Goal: Use online tool/utility: Utilize a website feature to perform a specific function

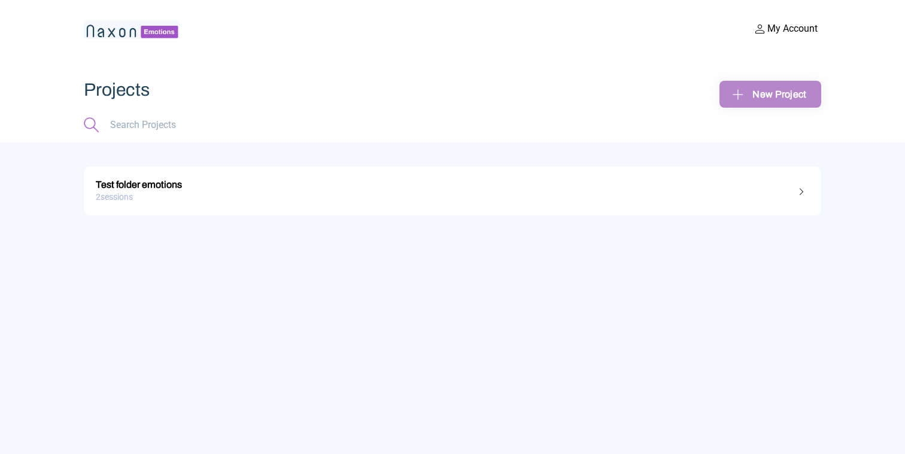
click at [177, 183] on div "Test folder emotions" at bounding box center [452, 183] width 713 height 16
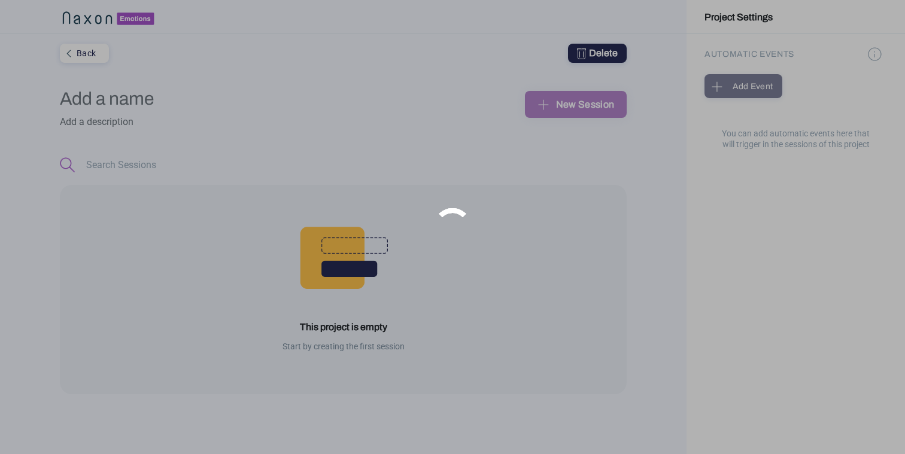
type input "Test folder emotions"
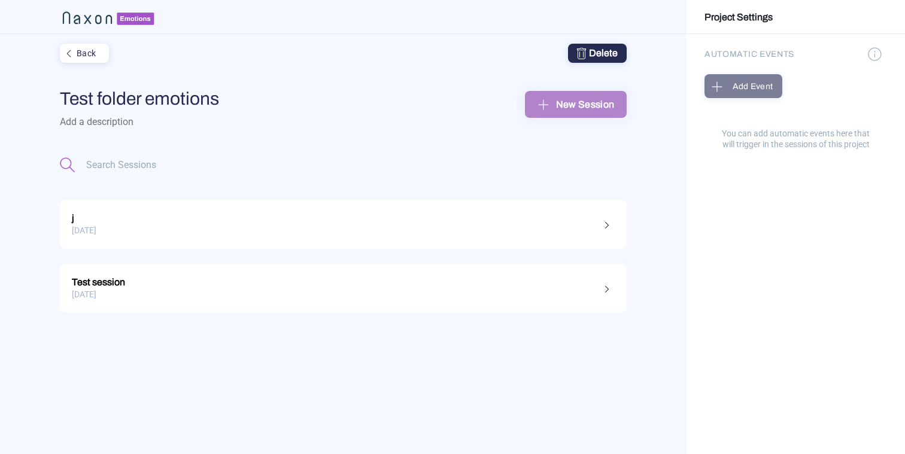
click at [113, 273] on div "Test session" at bounding box center [343, 281] width 543 height 16
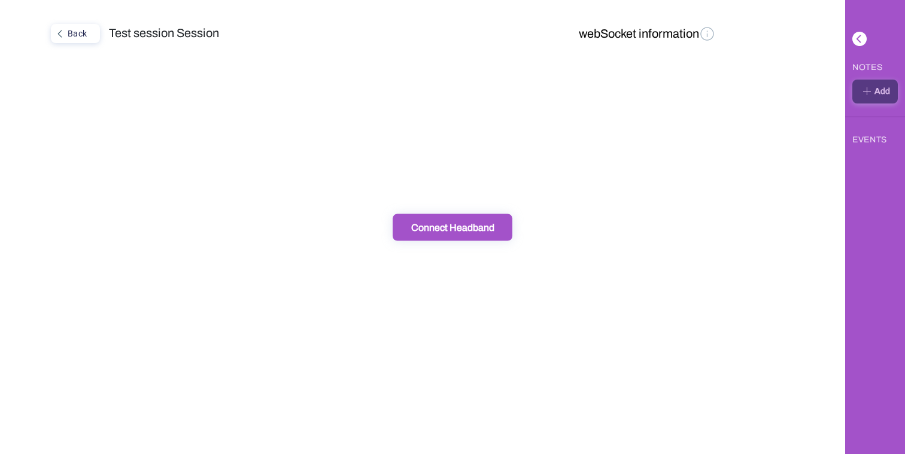
click at [79, 39] on div "Back" at bounding box center [74, 34] width 44 height 16
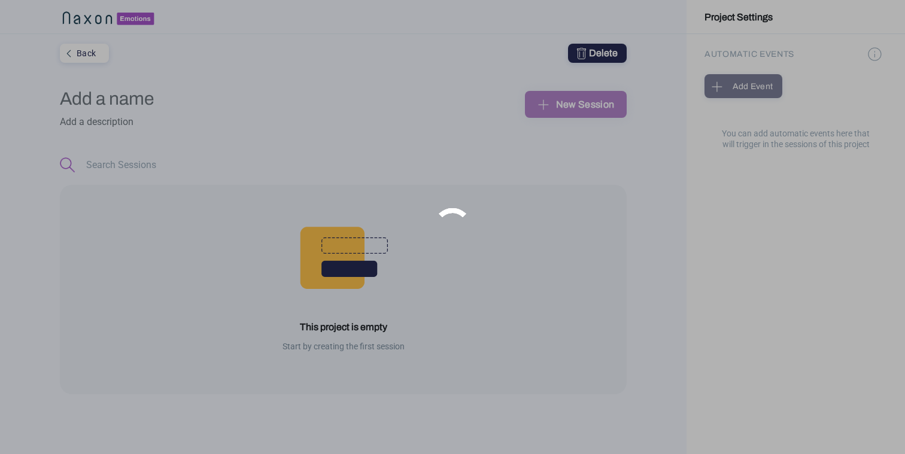
type input "Test folder emotions"
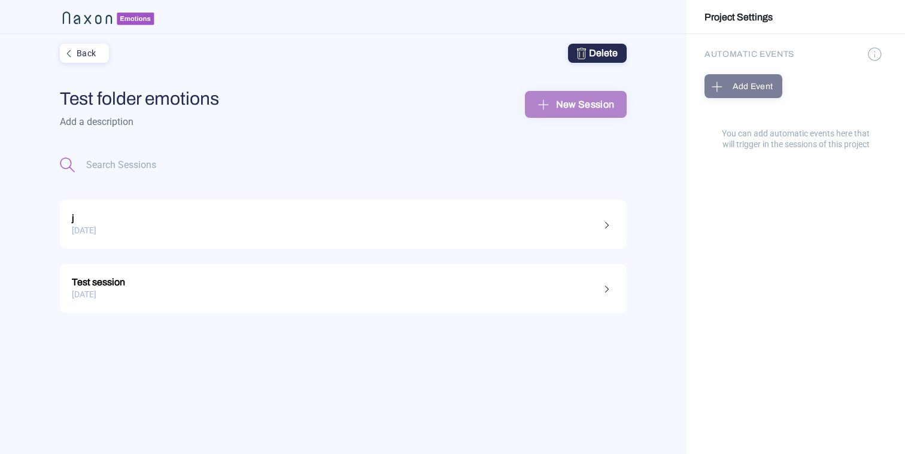
click at [97, 217] on div "j" at bounding box center [343, 217] width 543 height 16
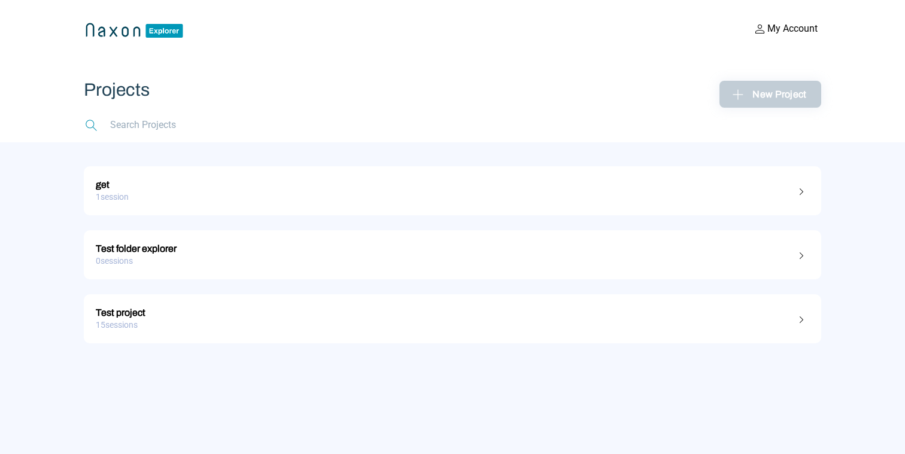
click at [117, 190] on div "1 session" at bounding box center [452, 197] width 713 height 19
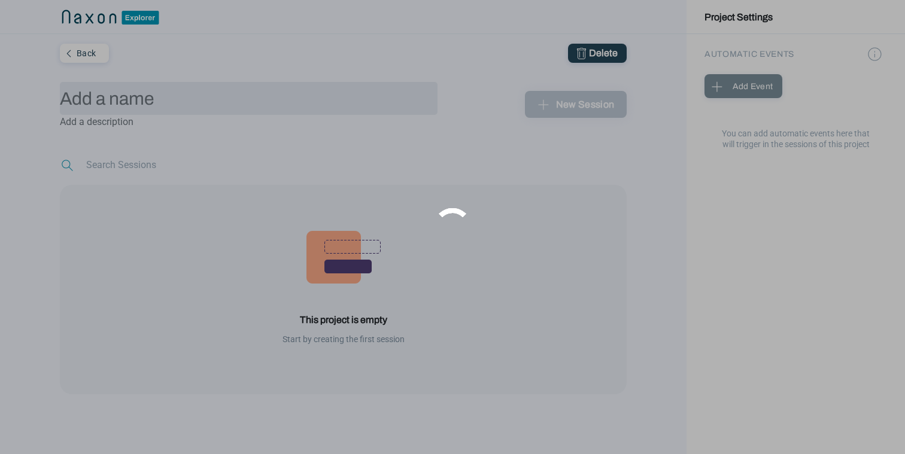
type input "get"
type textarea "gte"
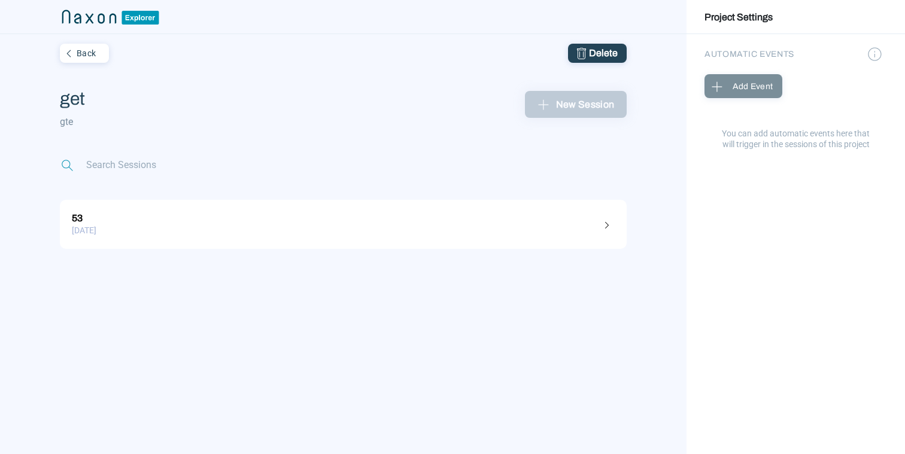
click at [72, 209] on div "53" at bounding box center [343, 217] width 543 height 16
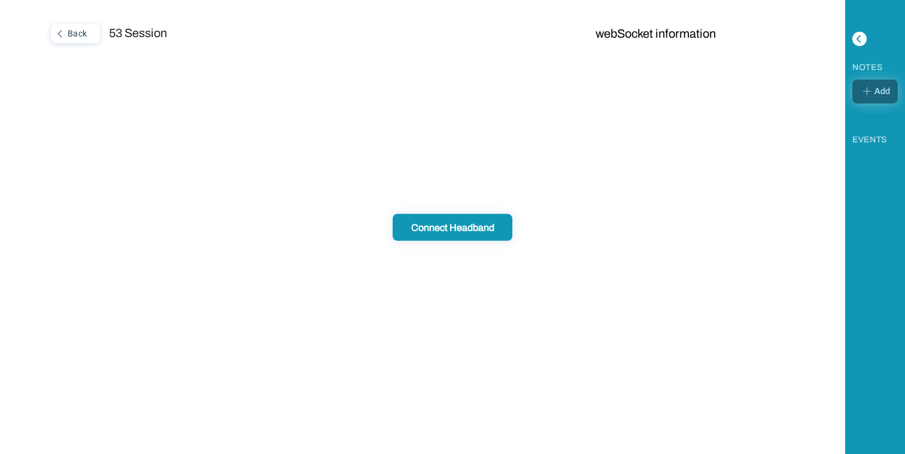
click at [68, 41] on button "Back" at bounding box center [75, 33] width 49 height 19
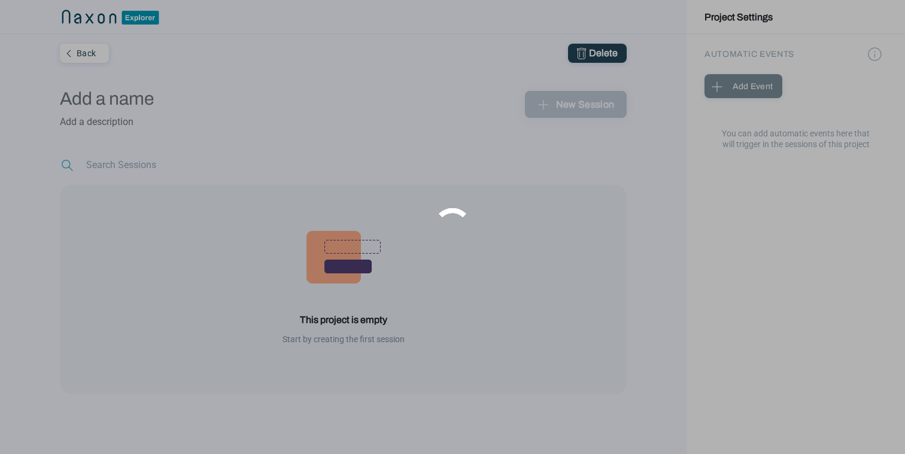
type input "get"
type textarea "gte"
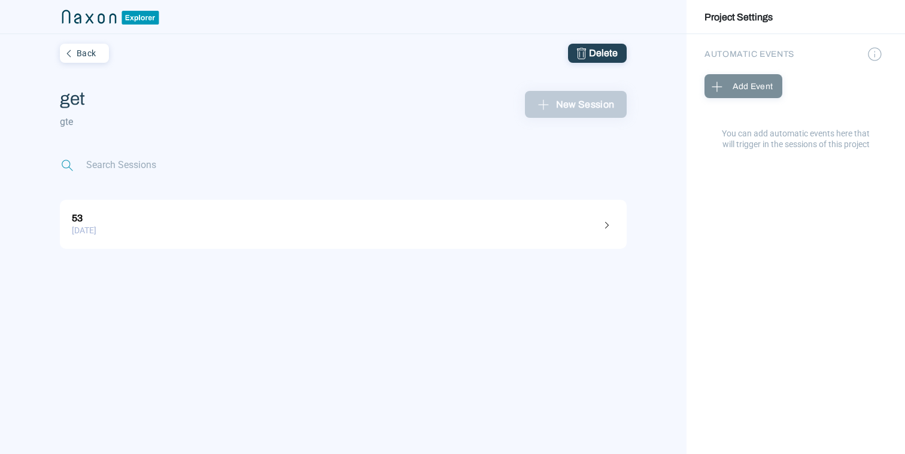
click at [69, 51] on img at bounding box center [69, 53] width 16 height 16
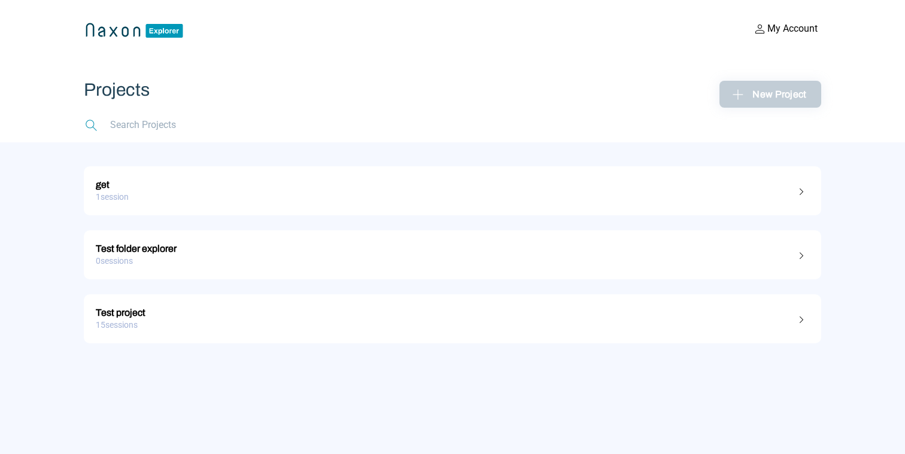
click at [114, 232] on link "Test folder explorer 0 sessions" at bounding box center [452, 254] width 737 height 49
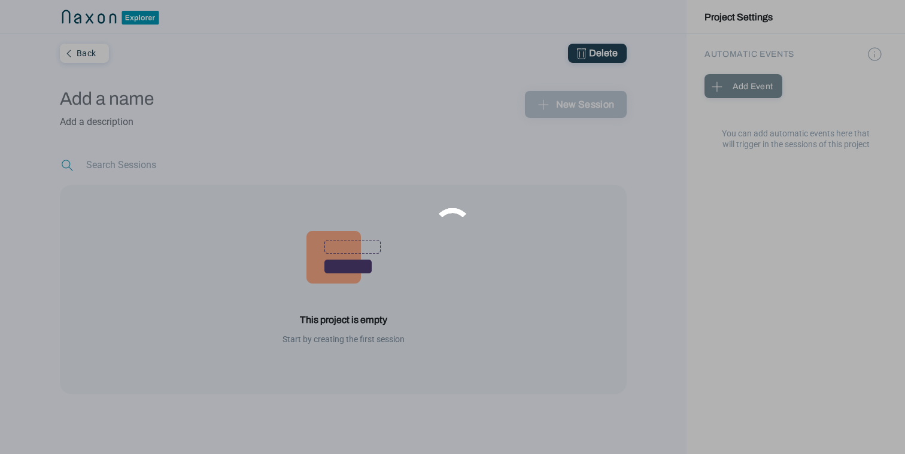
type input "Test folder explorer"
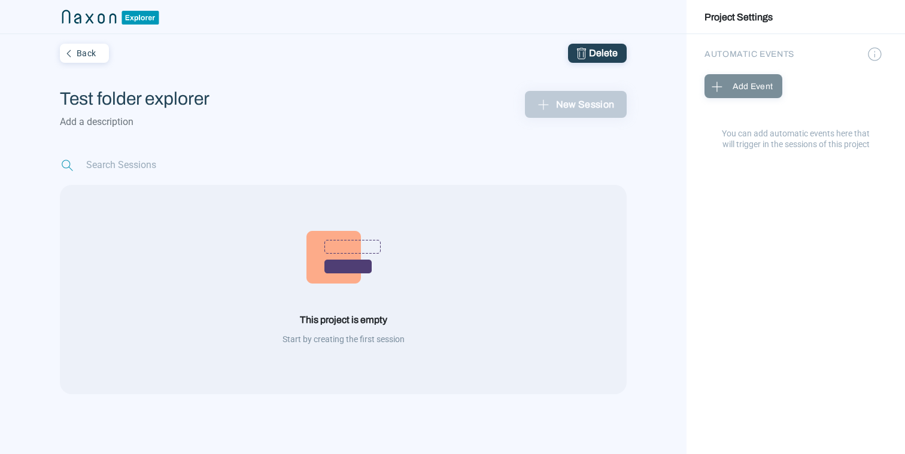
click at [98, 65] on div "Back Delete" at bounding box center [343, 53] width 567 height 38
click at [98, 57] on div "Back" at bounding box center [83, 53] width 44 height 16
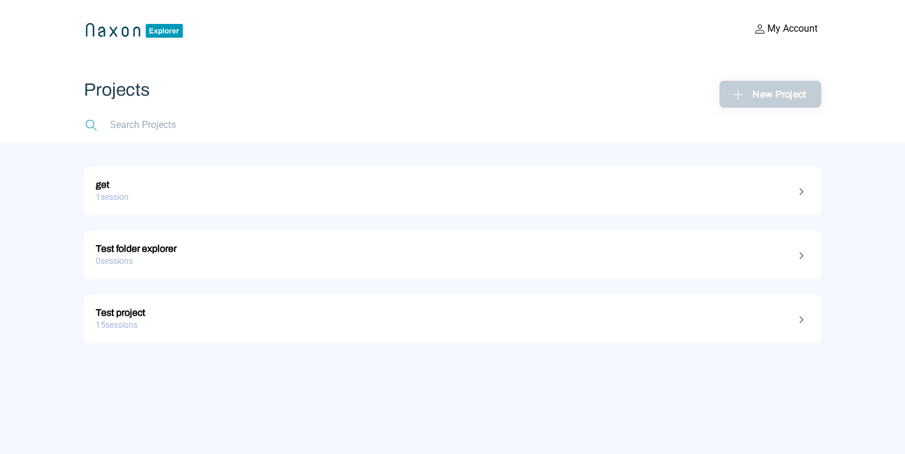
click at [144, 326] on div "15 sessions" at bounding box center [452, 325] width 713 height 19
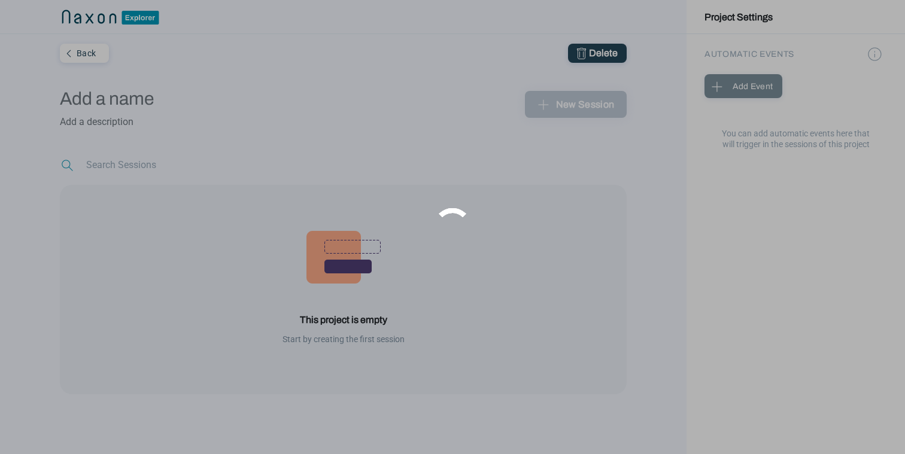
type input "Test project"
type textarea "This is for a test"
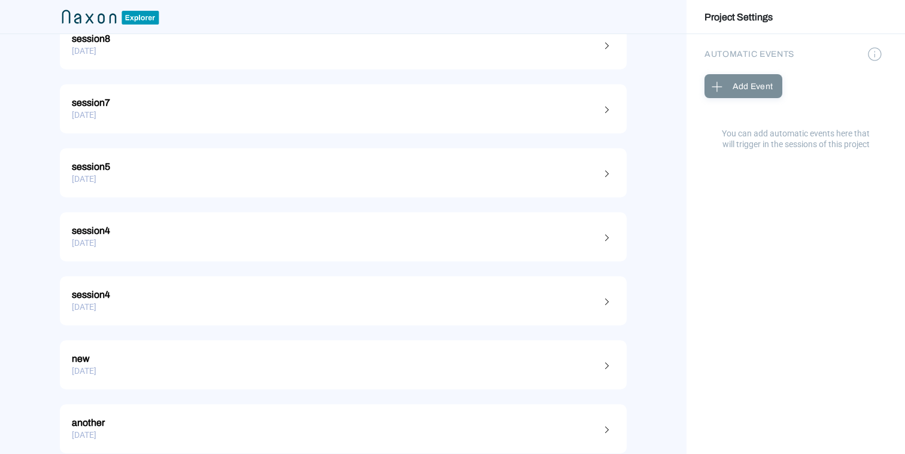
scroll to position [766, 0]
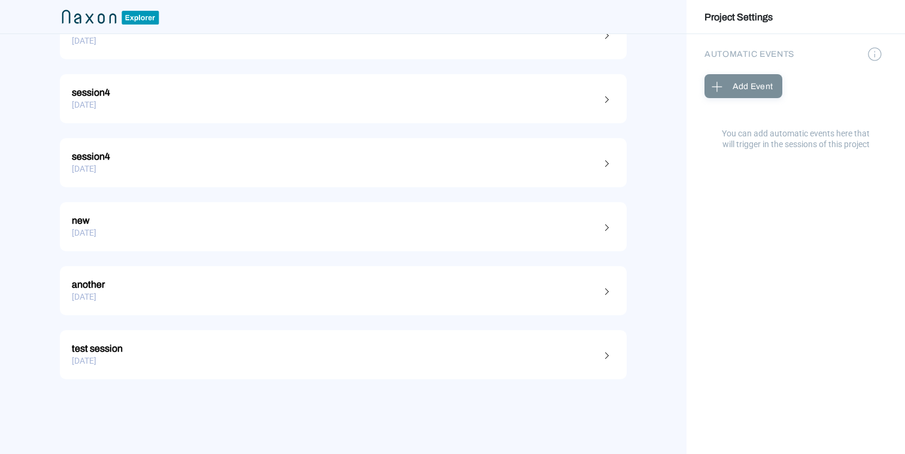
click at [105, 356] on div "21.04.2020" at bounding box center [343, 361] width 543 height 19
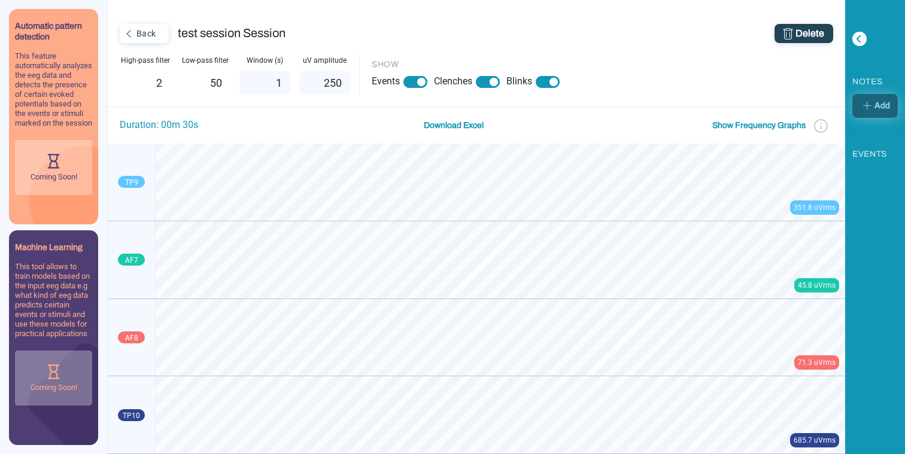
drag, startPoint x: 272, startPoint y: 83, endPoint x: 290, endPoint y: 83, distance: 18.0
click at [290, 83] on input "1" at bounding box center [264, 83] width 51 height 24
type input "0.3"
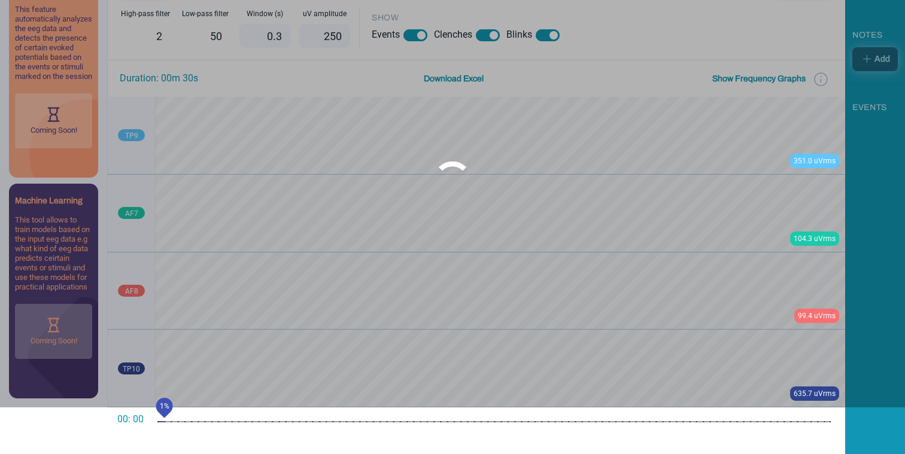
drag, startPoint x: 161, startPoint y: 423, endPoint x: 181, endPoint y: 423, distance: 20.4
click at [181, 423] on mat-slider "1%" at bounding box center [494, 422] width 683 height 29
click at [204, 422] on div "units" at bounding box center [493, 421] width 673 height 1
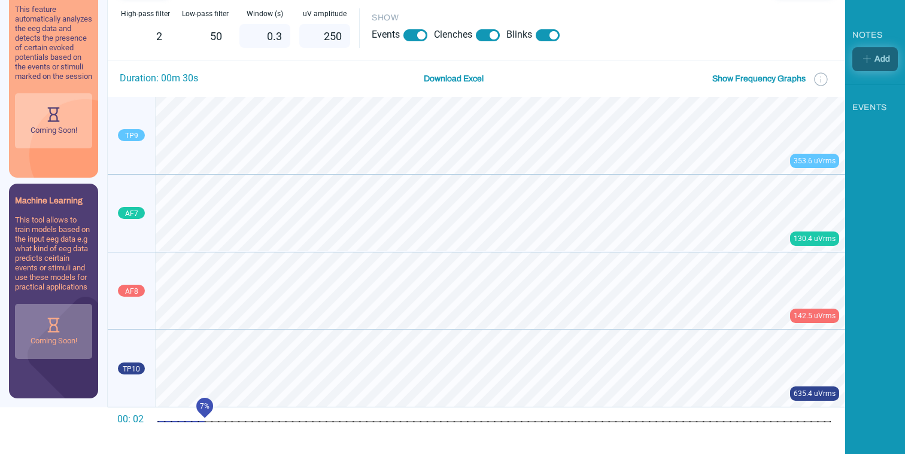
click at [271, 420] on mat-slider "7%" at bounding box center [494, 422] width 683 height 29
drag, startPoint x: 816, startPoint y: 238, endPoint x: 824, endPoint y: 238, distance: 7.8
click at [824, 238] on aside "27.6 uVrms" at bounding box center [816, 239] width 45 height 14
click at [761, 79] on button "Show Frequency Graphs" at bounding box center [759, 78] width 101 height 25
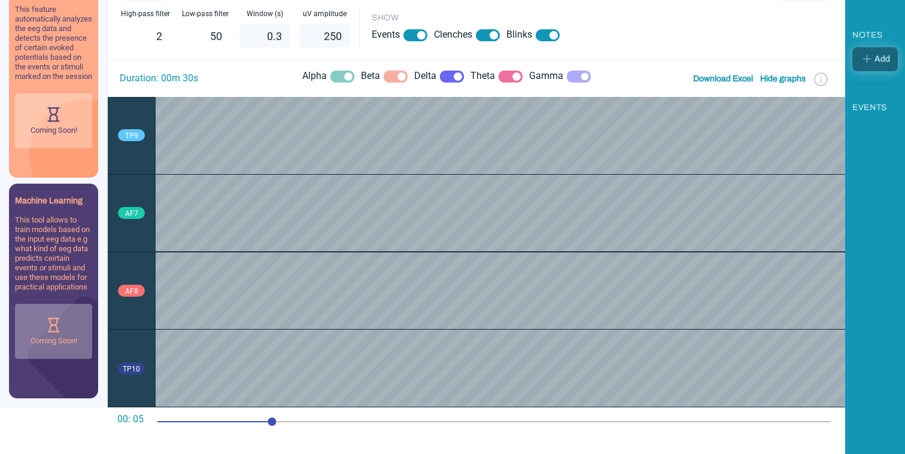
click at [783, 80] on button "Hide graphs" at bounding box center [783, 78] width 53 height 25
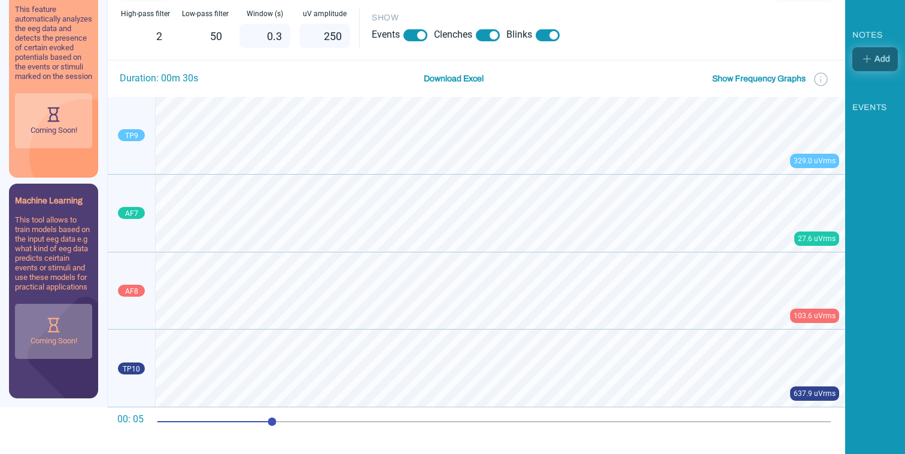
drag, startPoint x: 321, startPoint y: 32, endPoint x: 380, endPoint y: 32, distance: 58.7
click at [380, 32] on div "High-pass filter 2 Low-pass filter 50 Window (s) 0.3 uV amplitude 250 SHOW Even…" at bounding box center [476, 33] width 737 height 51
click at [329, 35] on input "500" at bounding box center [324, 36] width 51 height 24
click at [323, 34] on input "800" at bounding box center [324, 36] width 51 height 24
type input "1000"
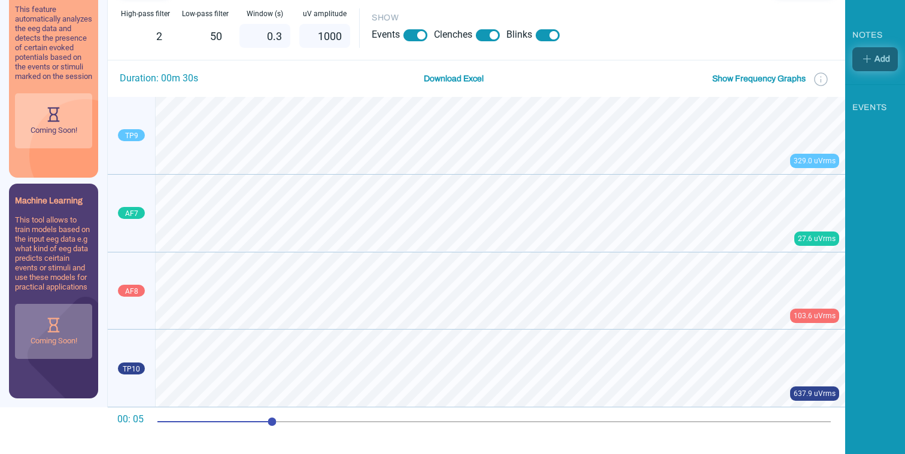
click at [305, 14] on label "uV amplitude" at bounding box center [325, 13] width 44 height 11
click at [410, 421] on div "units" at bounding box center [493, 421] width 673 height 1
click at [539, 421] on div "units" at bounding box center [493, 421] width 673 height 1
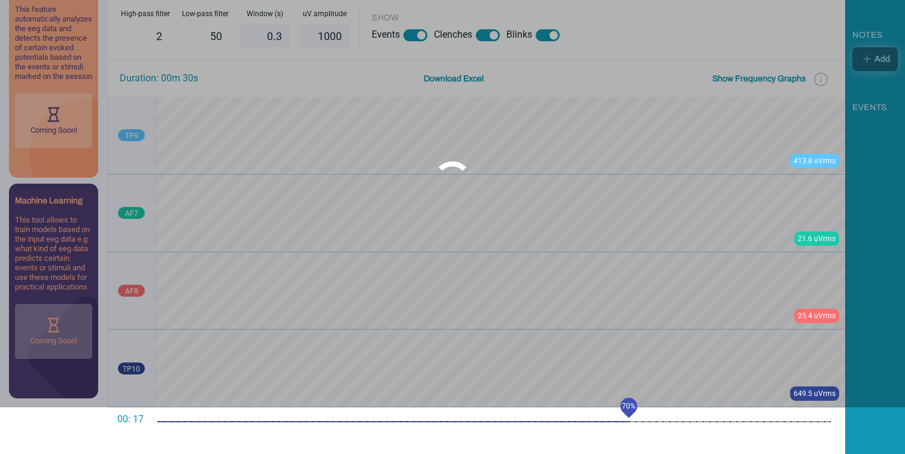
click at [630, 427] on mat-slider "70%" at bounding box center [494, 422] width 683 height 29
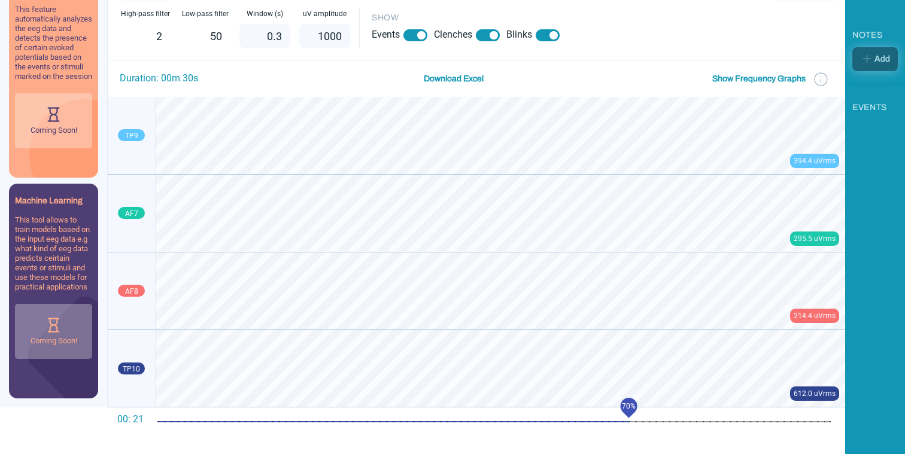
click at [713, 429] on mat-slider "70%" at bounding box center [494, 422] width 683 height 29
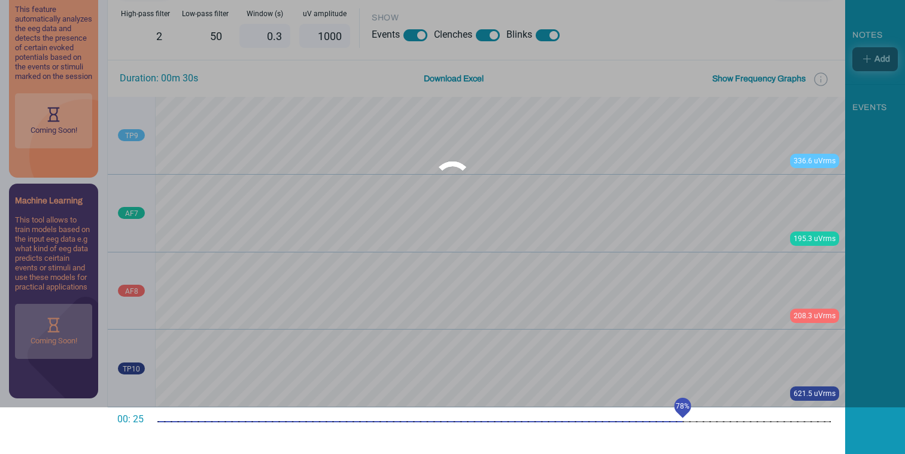
click at [685, 421] on div "units" at bounding box center [493, 421] width 673 height 1
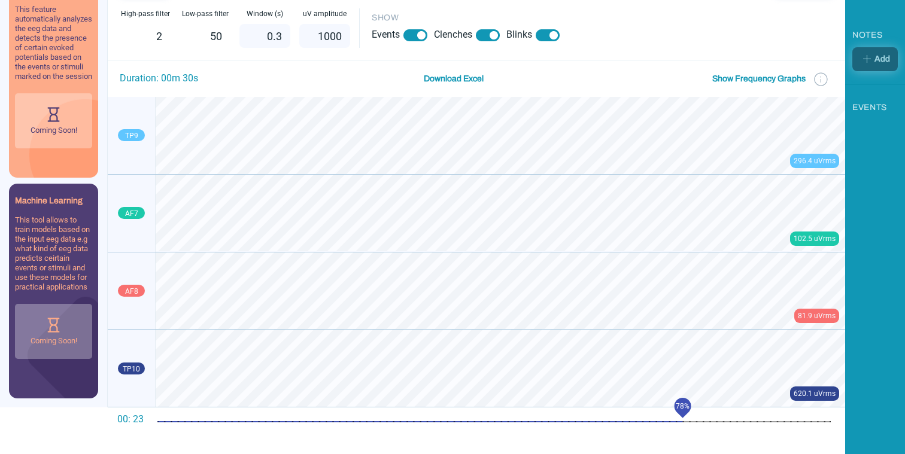
click at [742, 414] on mat-slider "78%" at bounding box center [494, 422] width 683 height 29
click at [782, 421] on mat-slider "87%" at bounding box center [494, 422] width 683 height 29
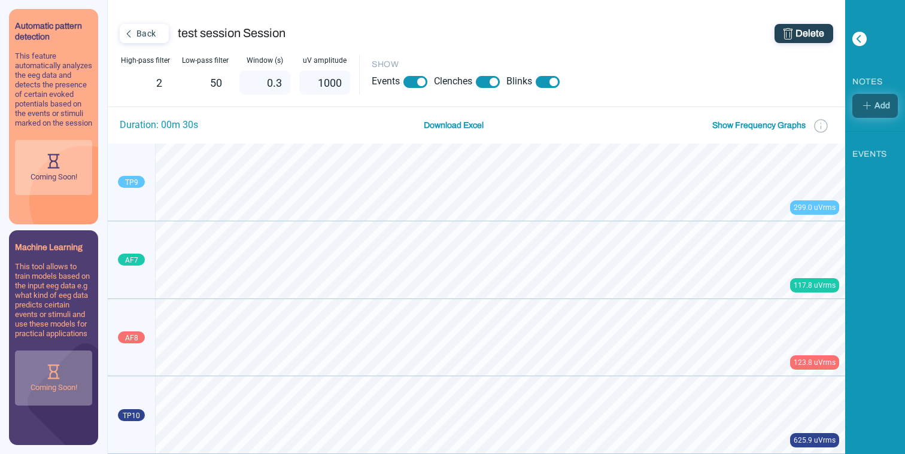
click at [415, 37] on div "test session Session" at bounding box center [326, 33] width 297 height 19
